Goal: Task Accomplishment & Management: Use online tool/utility

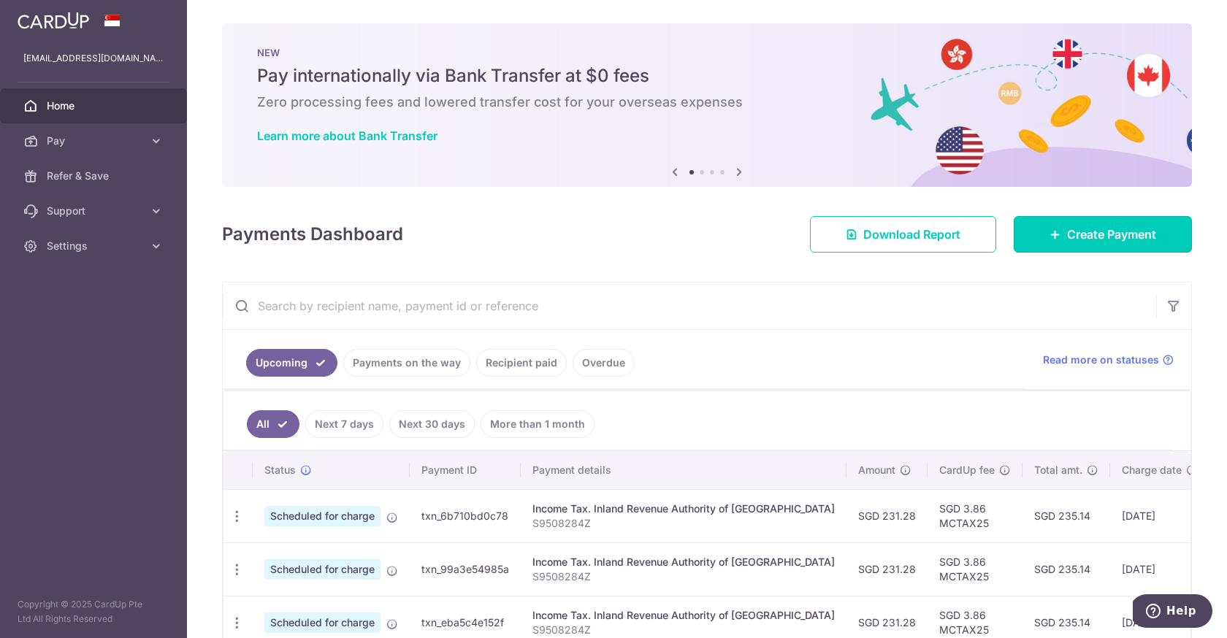
click at [1093, 224] on link "Create Payment" at bounding box center [1103, 234] width 178 height 37
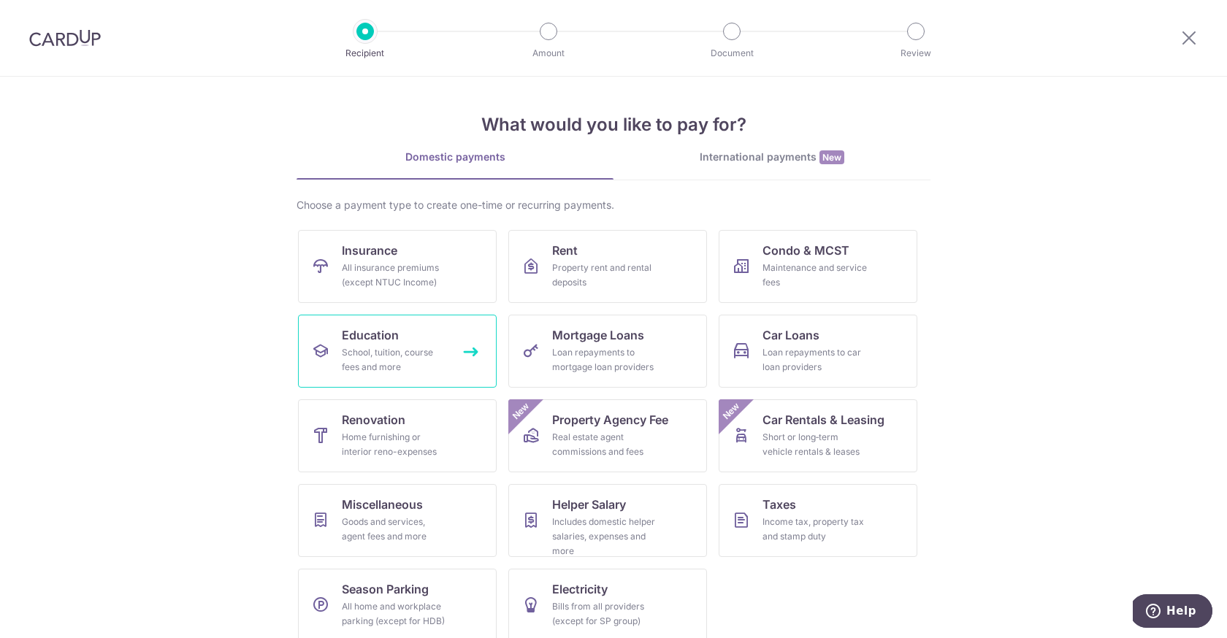
scroll to position [15, 0]
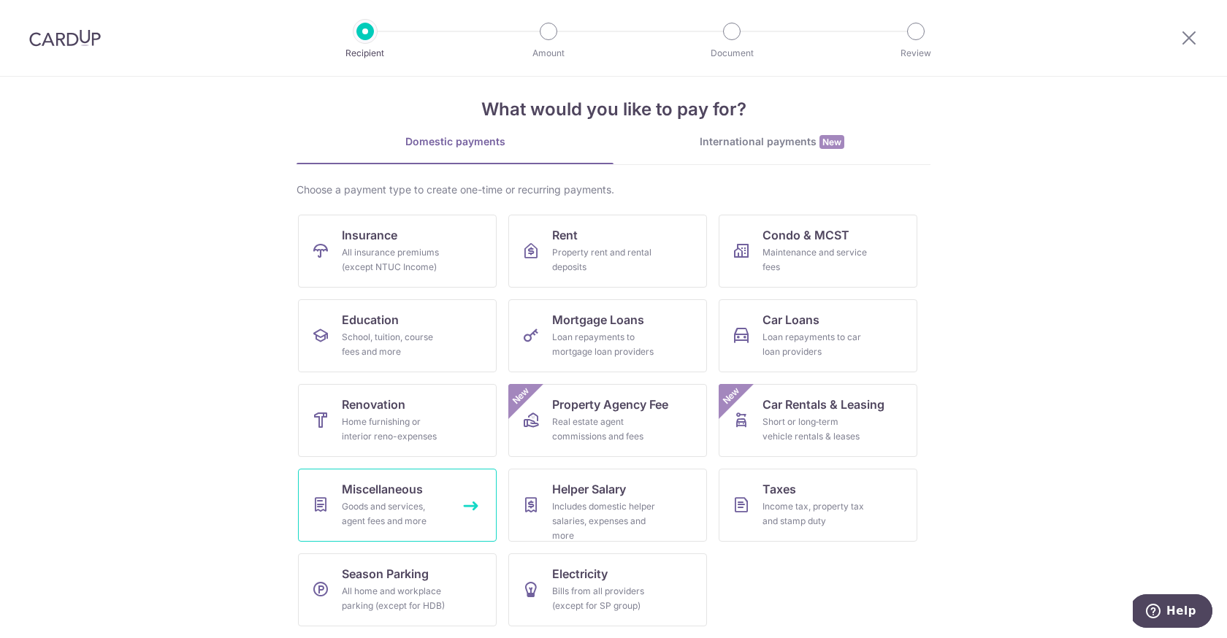
click at [386, 482] on span "Miscellaneous" at bounding box center [382, 490] width 81 height 18
